Goal: Task Accomplishment & Management: Complete application form

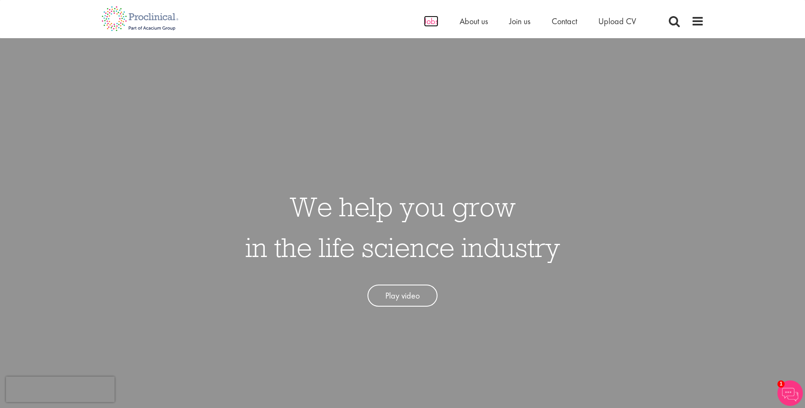
click at [429, 24] on span "Jobs" at bounding box center [431, 21] width 14 height 11
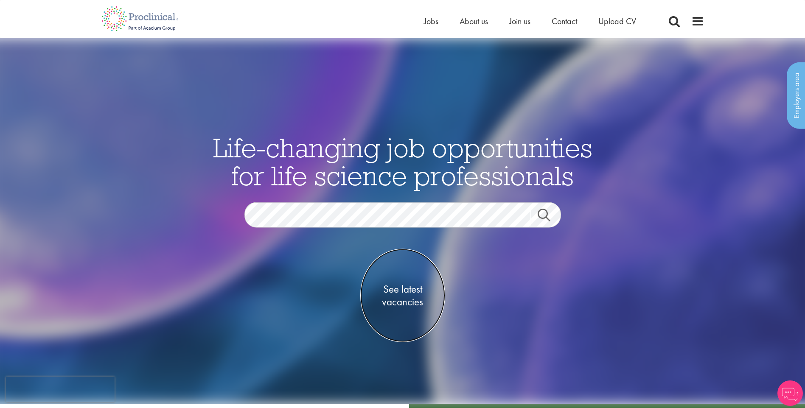
click at [400, 295] on span "See latest vacancies" at bounding box center [402, 295] width 85 height 25
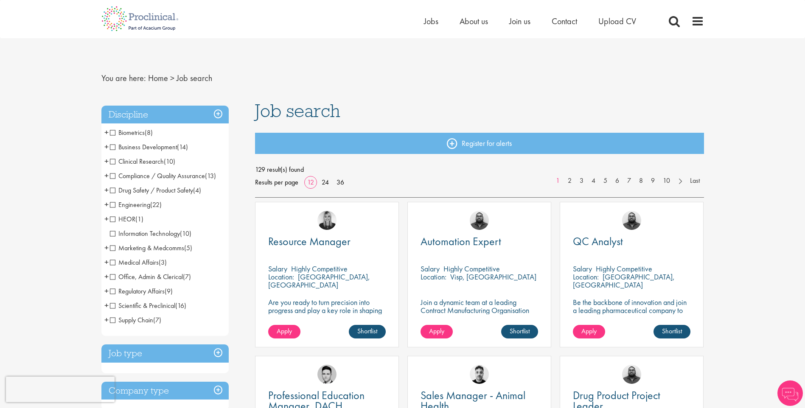
click at [112, 235] on span "Information Technology" at bounding box center [145, 233] width 70 height 9
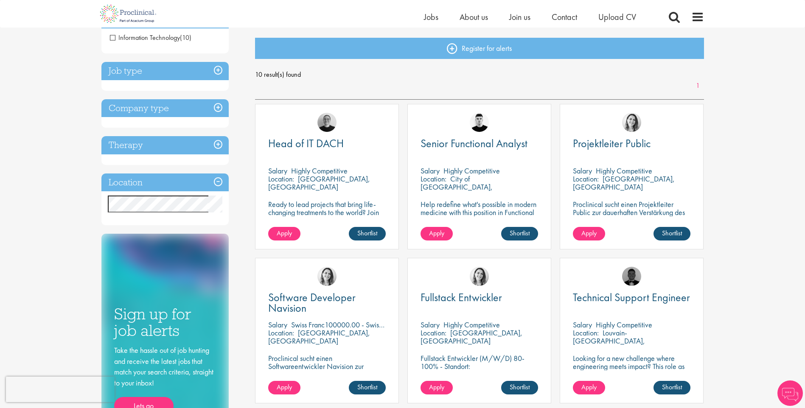
scroll to position [85, 0]
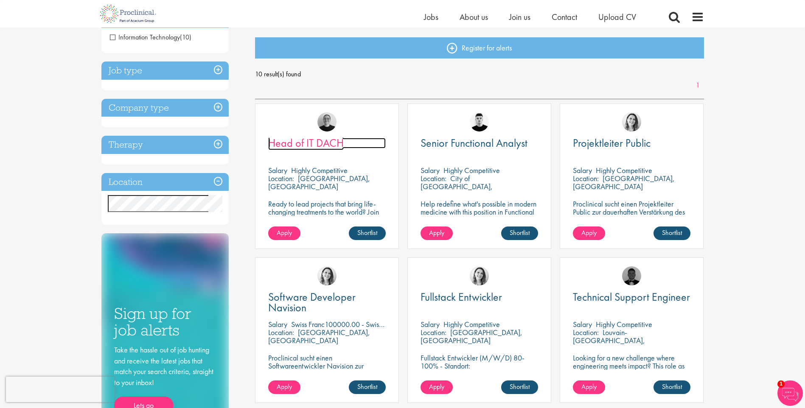
click at [326, 142] on span "Head of IT DACH" at bounding box center [306, 143] width 76 height 14
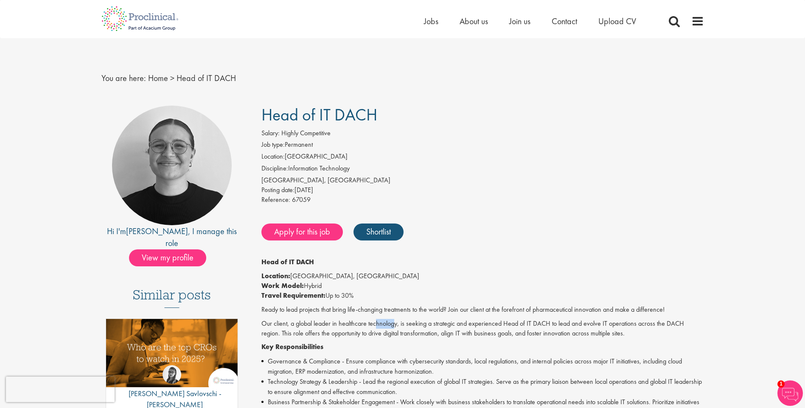
drag, startPoint x: 378, startPoint y: 326, endPoint x: 395, endPoint y: 327, distance: 17.4
click at [395, 327] on p "Our client, a global leader in healthcare technology, is seeking a strategic an…" at bounding box center [482, 329] width 443 height 20
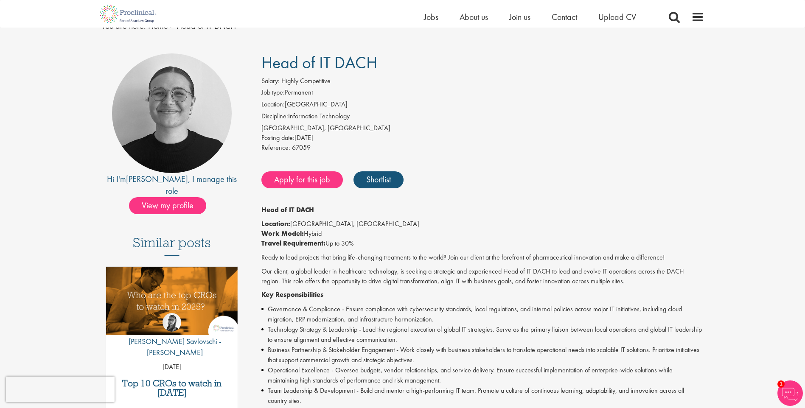
scroll to position [42, 0]
click at [309, 183] on link "Apply for this job" at bounding box center [302, 179] width 82 height 17
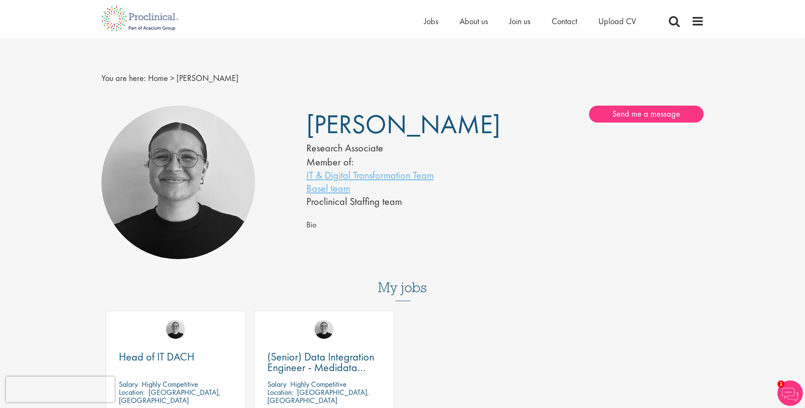
drag, startPoint x: 306, startPoint y: 125, endPoint x: 486, endPoint y: 126, distance: 180.8
click at [486, 126] on div "[PERSON_NAME] Research Associate Member of: IT & Digital Transformation Team Ba…" at bounding box center [402, 157] width 205 height 102
copy span "[PERSON_NAME]"
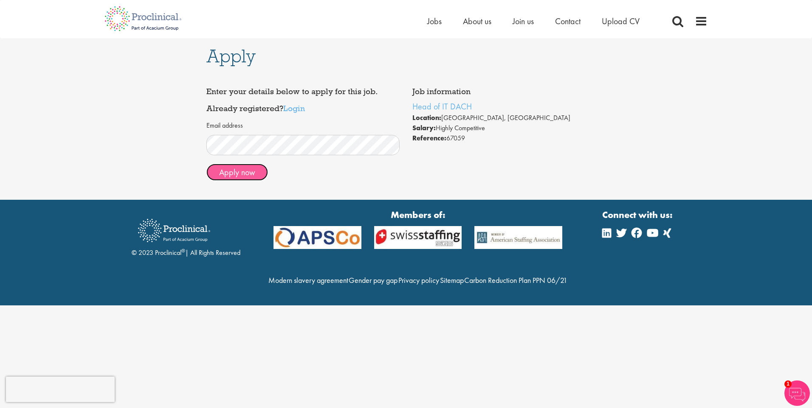
click at [246, 172] on button "Apply now" at bounding box center [237, 172] width 62 height 17
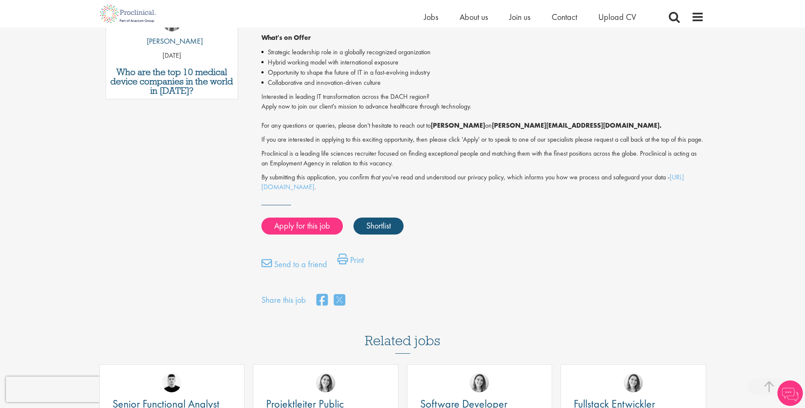
scroll to position [519, 0]
click at [357, 265] on link "Print" at bounding box center [350, 261] width 26 height 17
click at [354, 266] on link "Print" at bounding box center [350, 261] width 26 height 17
